Goal: Information Seeking & Learning: Learn about a topic

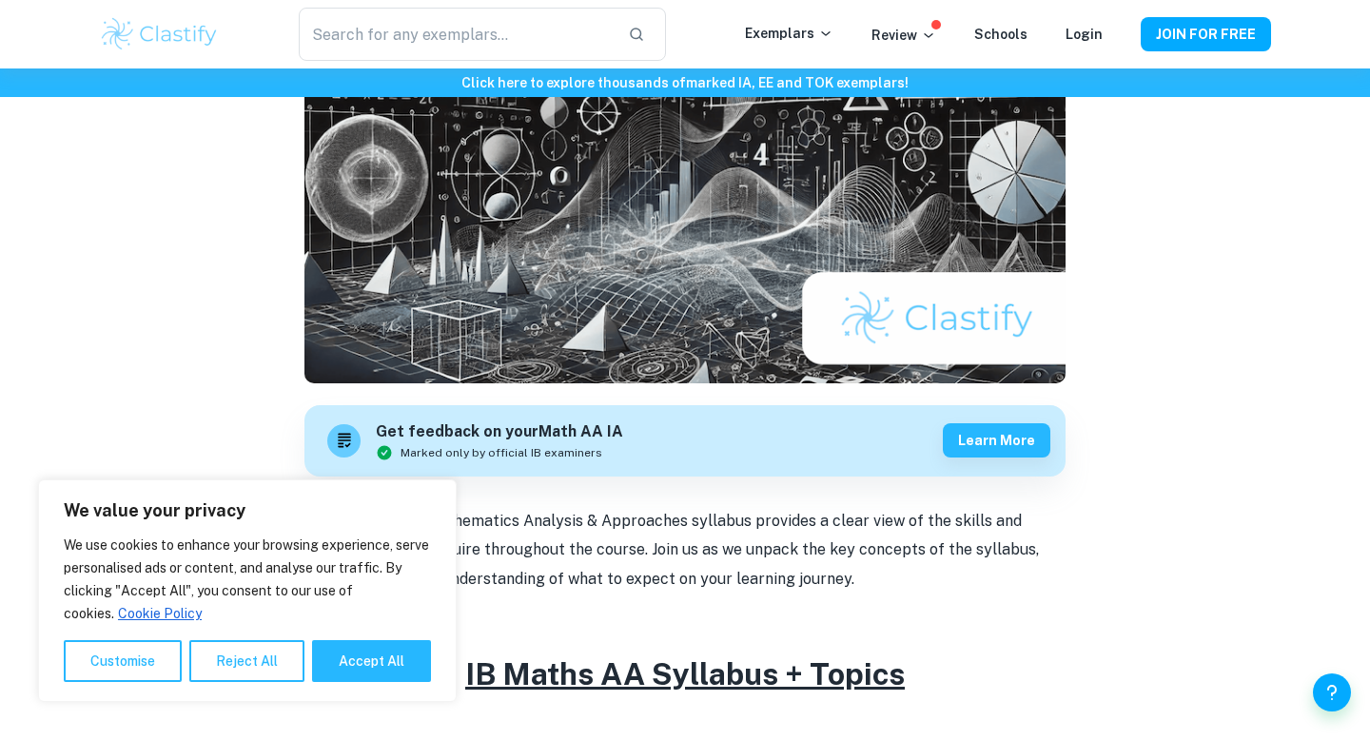
scroll to position [296, 0]
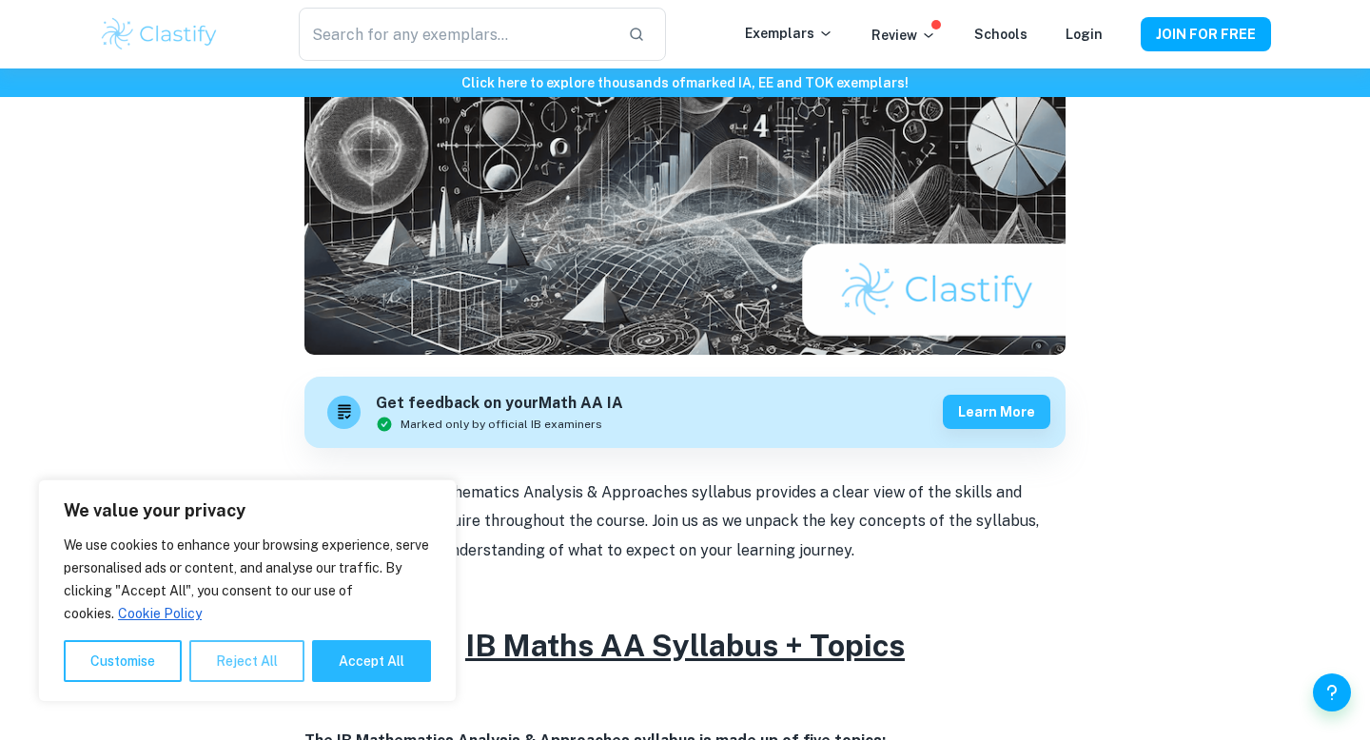
click at [229, 663] on button "Reject All" at bounding box center [246, 661] width 115 height 42
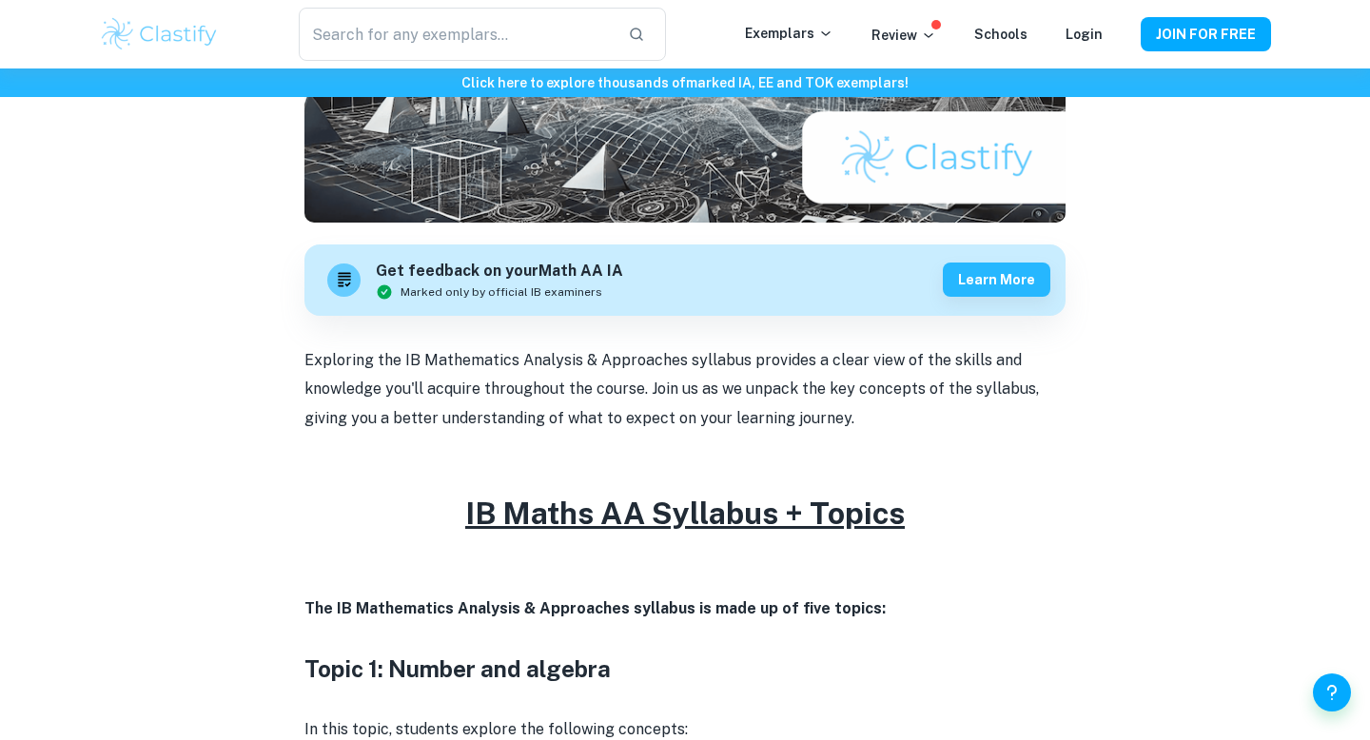
scroll to position [460, 0]
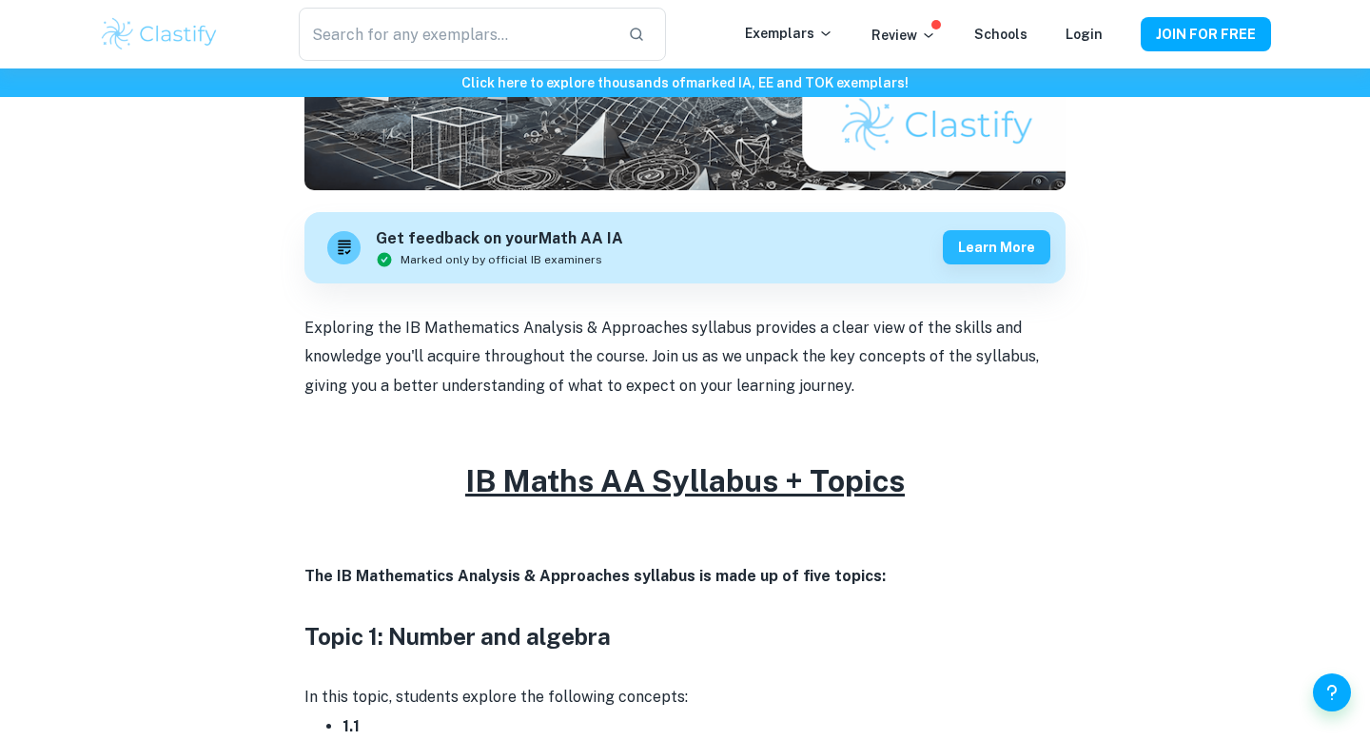
click at [584, 477] on u "IB Maths AA Syllabus + Topics" at bounding box center [684, 480] width 439 height 35
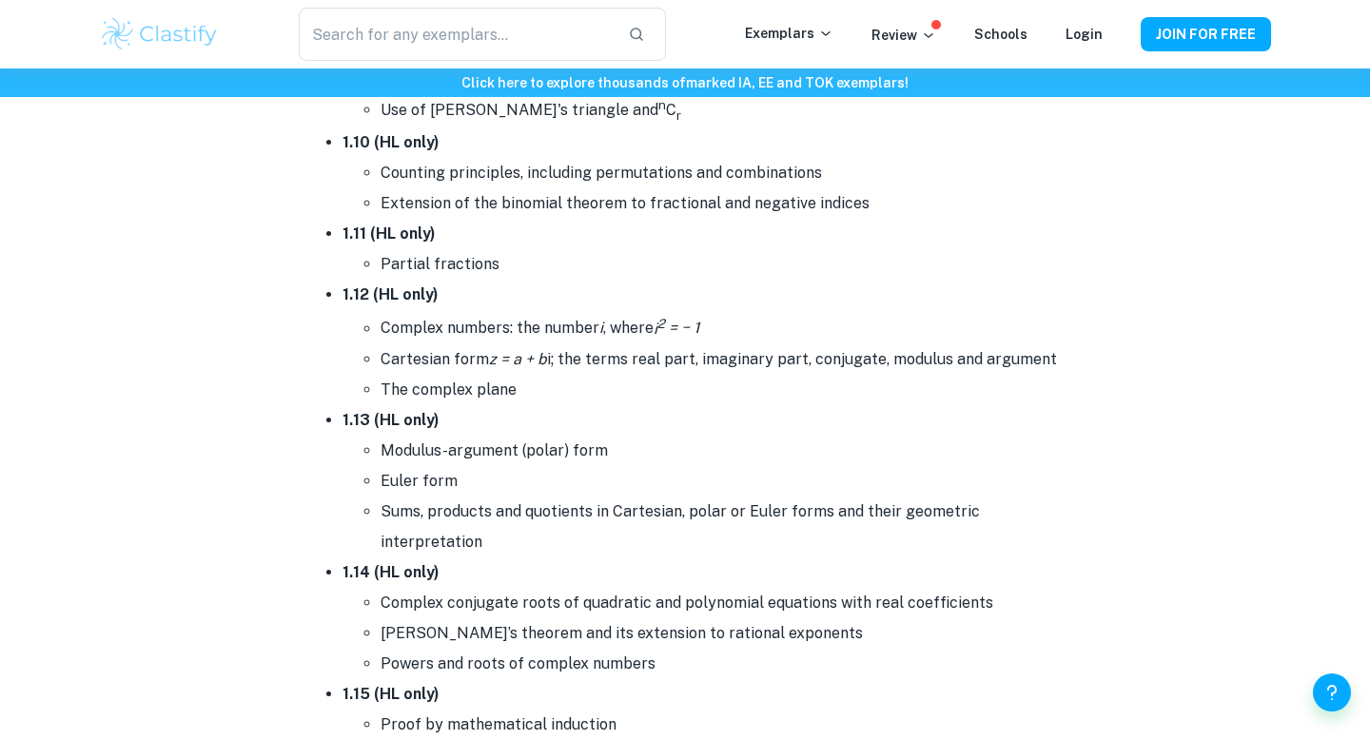
scroll to position [2096, 0]
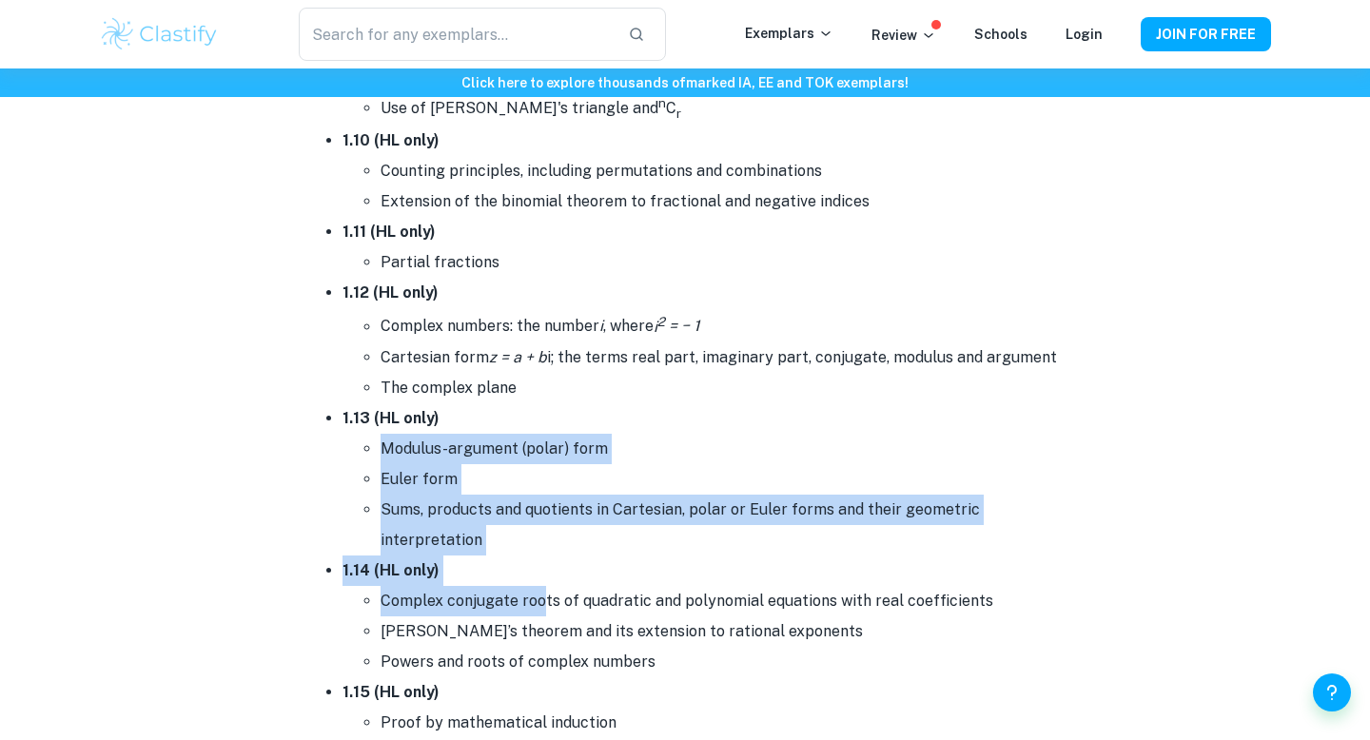
drag, startPoint x: 383, startPoint y: 447, endPoint x: 580, endPoint y: 615, distance: 259.1
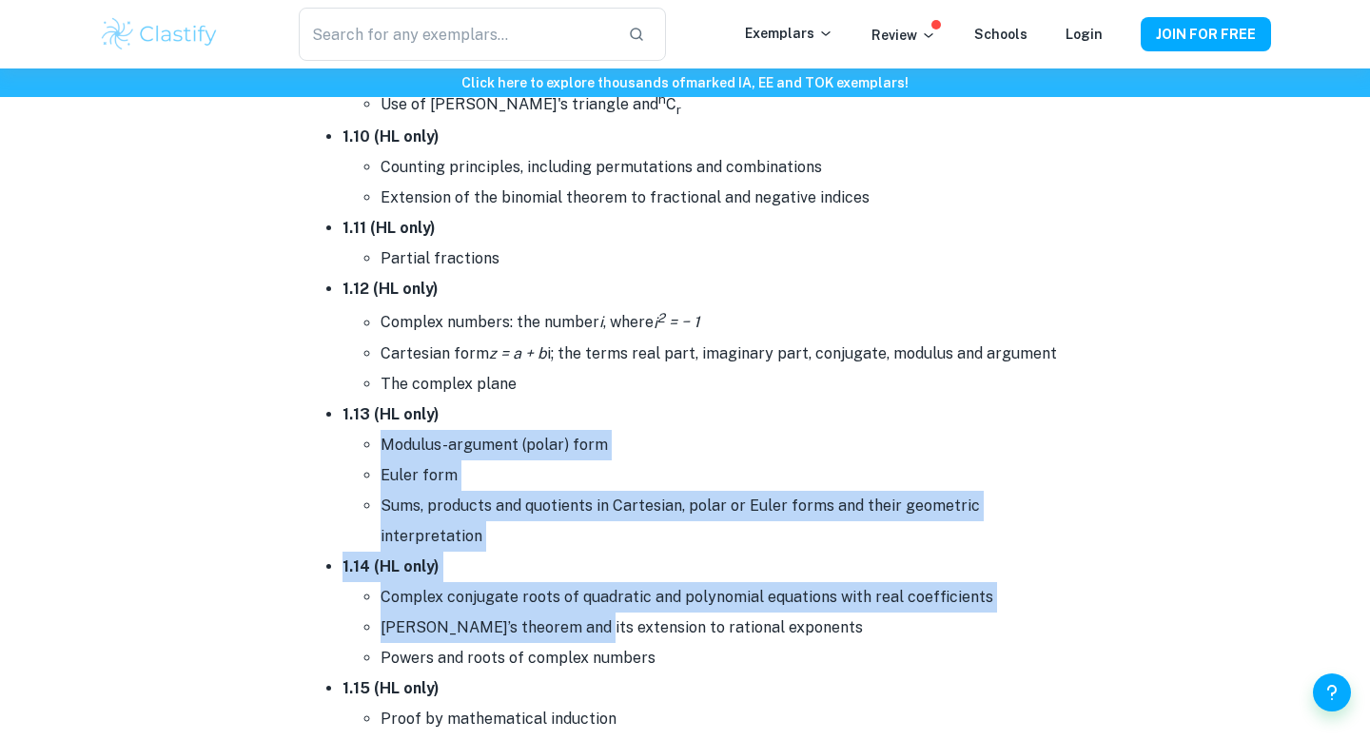
scroll to position [2072, 0]
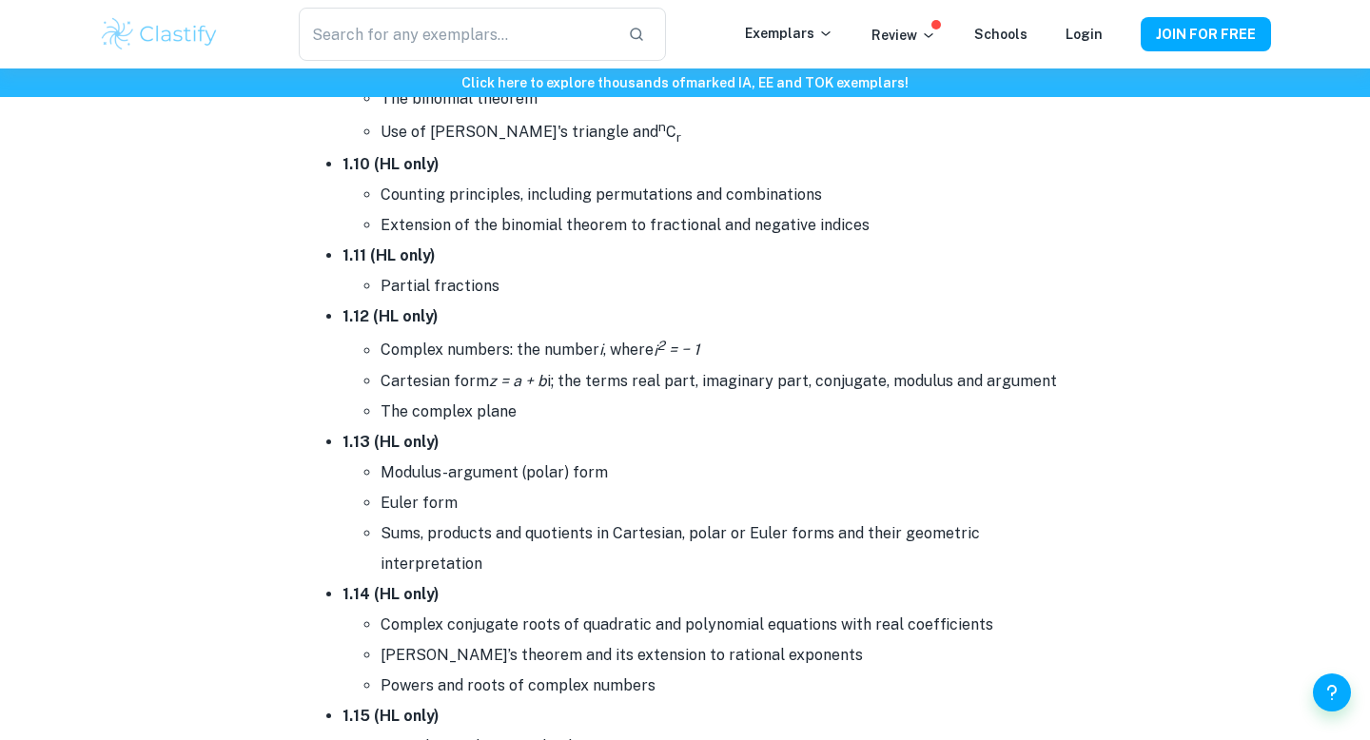
click at [517, 458] on li "Modulus-argument (polar) form" at bounding box center [722, 473] width 685 height 30
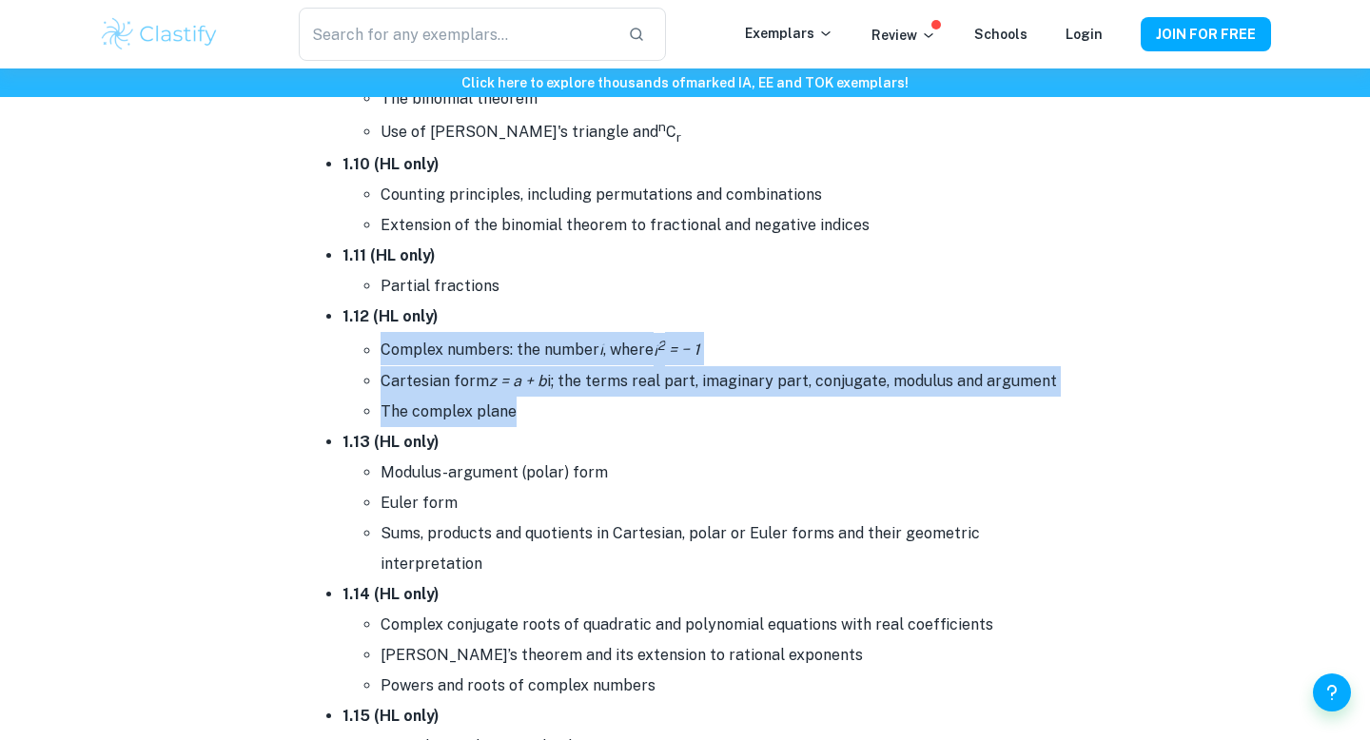
drag, startPoint x: 367, startPoint y: 345, endPoint x: 545, endPoint y: 402, distance: 186.8
click at [545, 402] on ul "Complex numbers: the number i , where i 2 = − 1 Cartesian form z = a + b i; the…" at bounding box center [703, 379] width 723 height 94
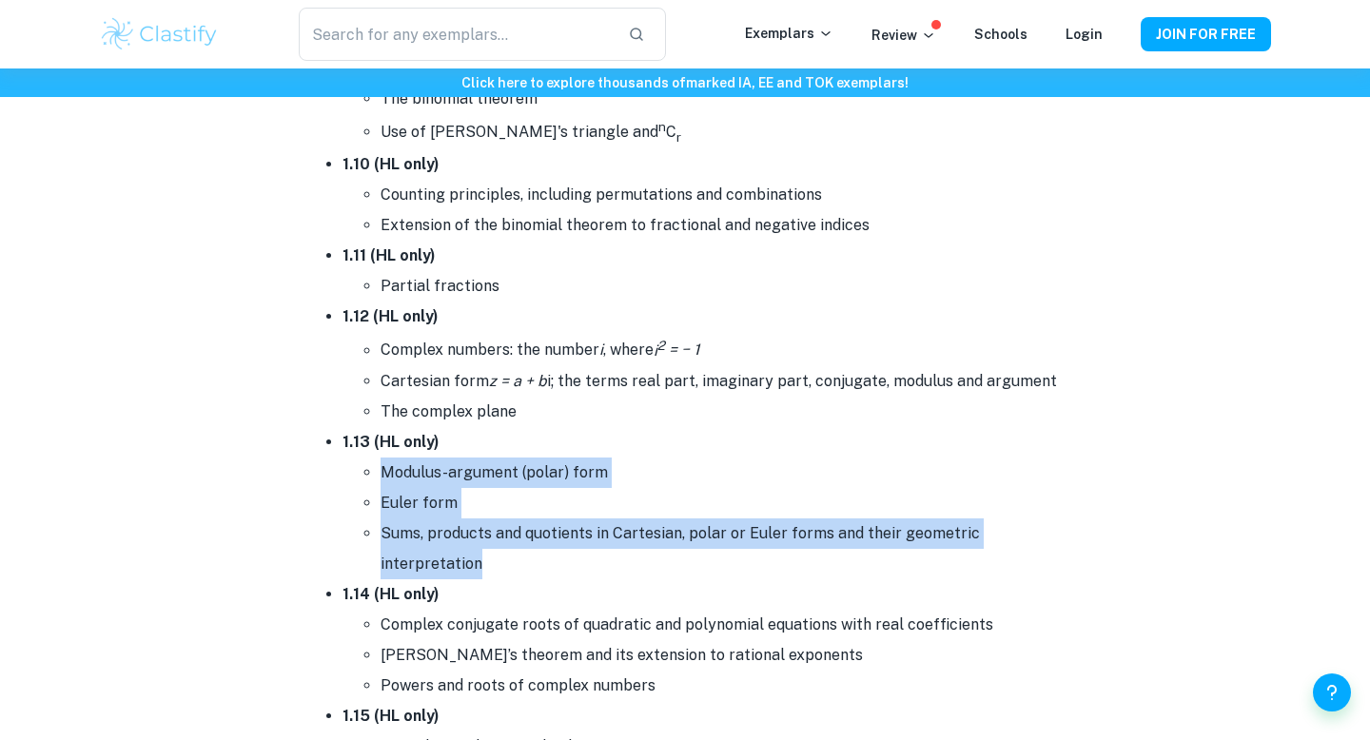
drag, startPoint x: 376, startPoint y: 469, endPoint x: 568, endPoint y: 567, distance: 215.7
click at [568, 567] on ul "Modulus-argument (polar) form Euler form Sums, products and quotients in Cartes…" at bounding box center [703, 519] width 723 height 122
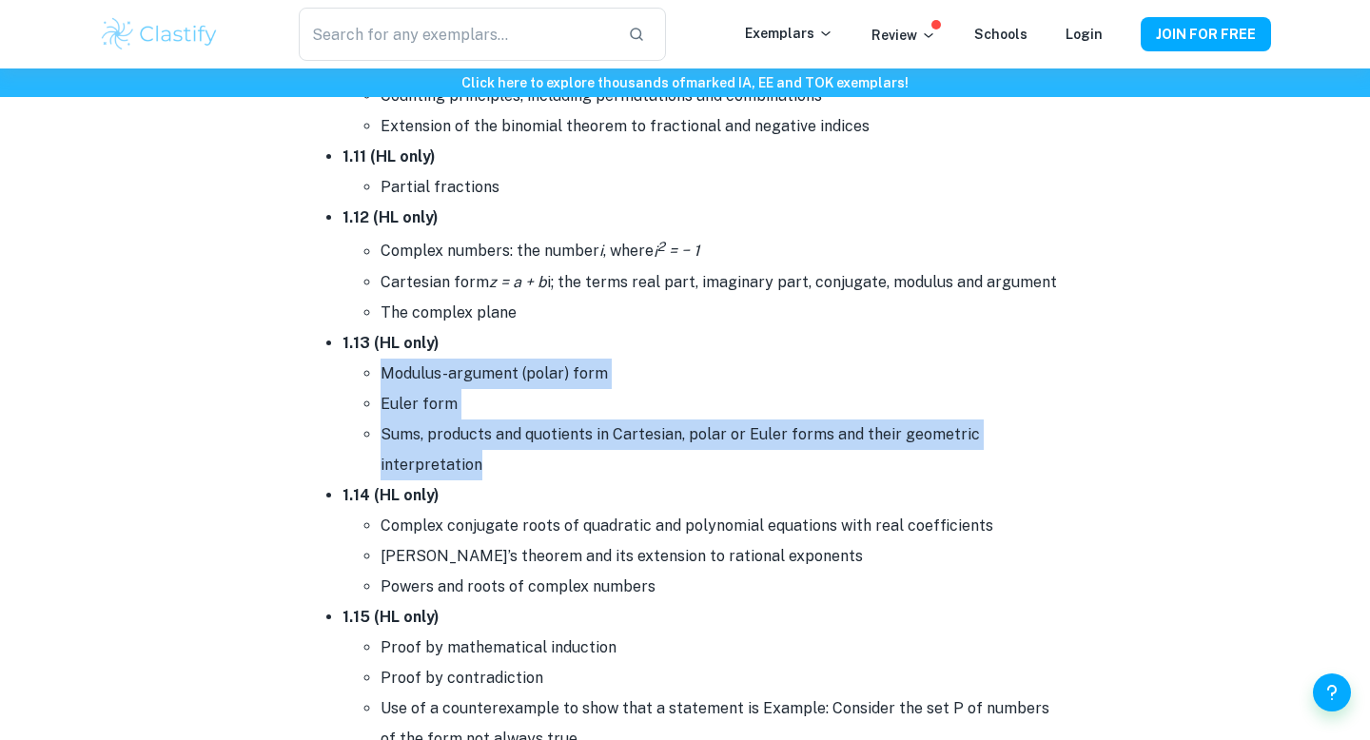
scroll to position [2173, 0]
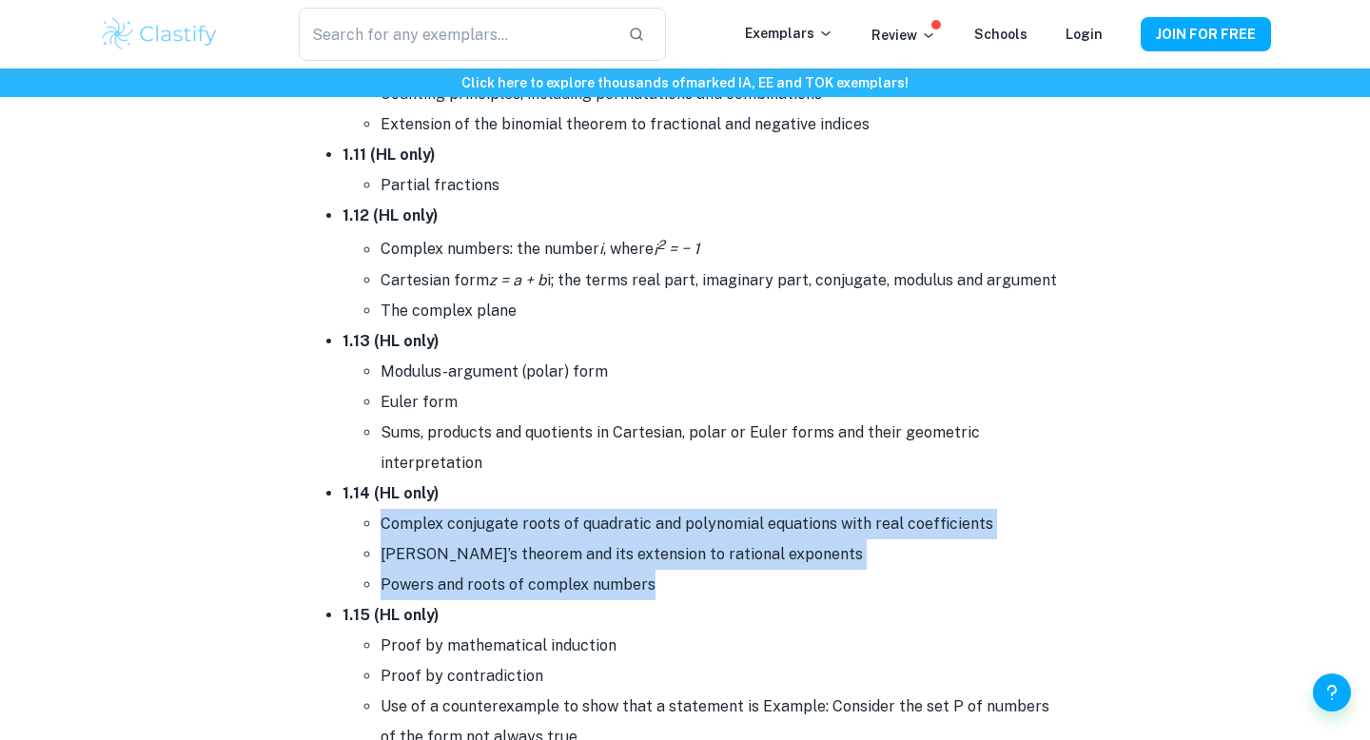
drag, startPoint x: 382, startPoint y: 527, endPoint x: 652, endPoint y: 592, distance: 276.9
click at [652, 592] on ul "Complex conjugate roots of quadratic and polynomial equations with real coeffic…" at bounding box center [703, 554] width 723 height 91
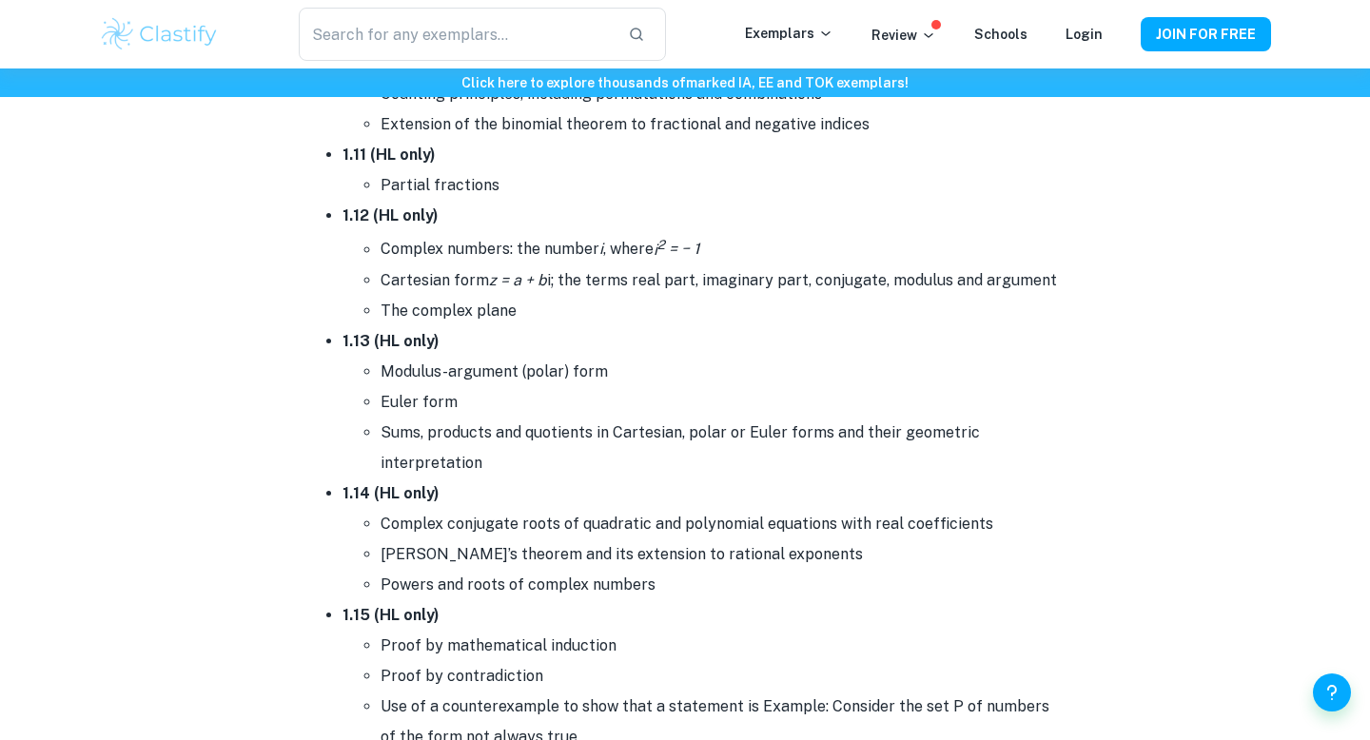
click at [597, 539] on li "[PERSON_NAME]’s theorem and its extension to rational exponents" at bounding box center [722, 554] width 685 height 30
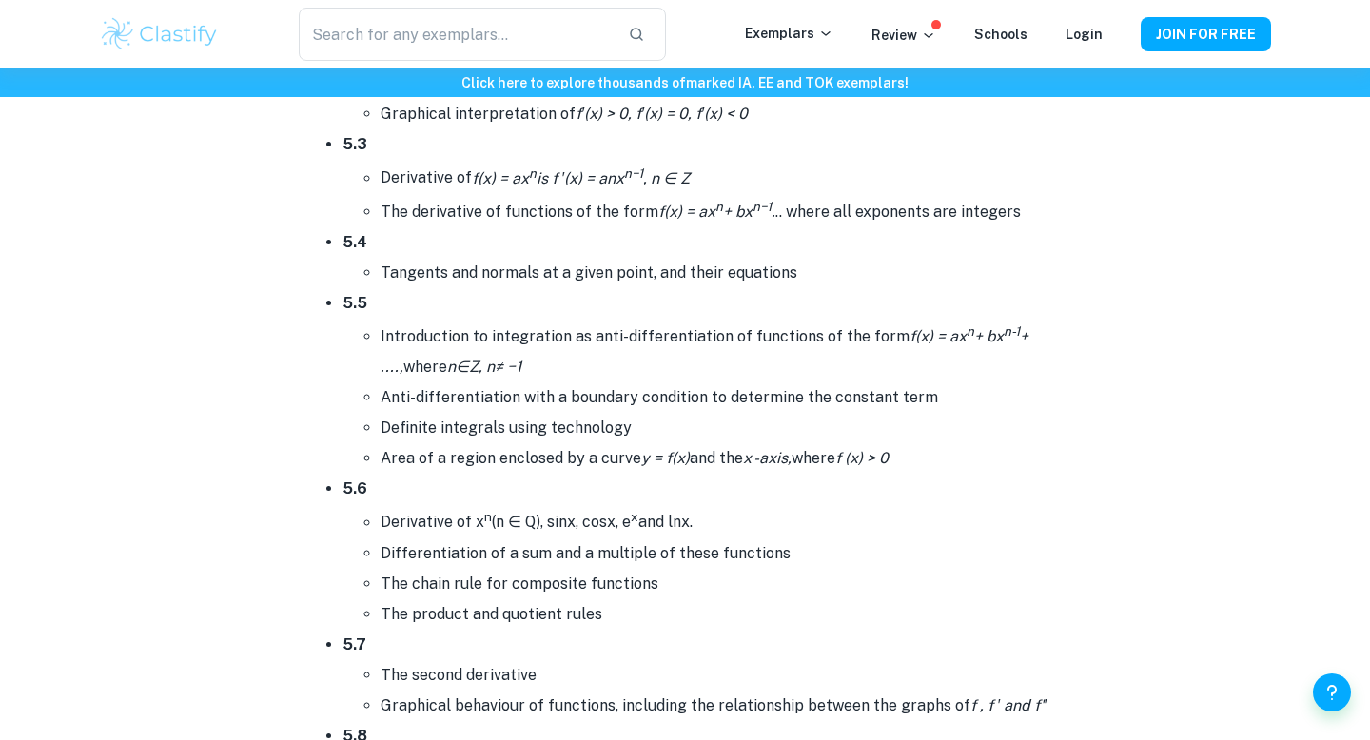
scroll to position [10070, 0]
